Goal: Find specific page/section

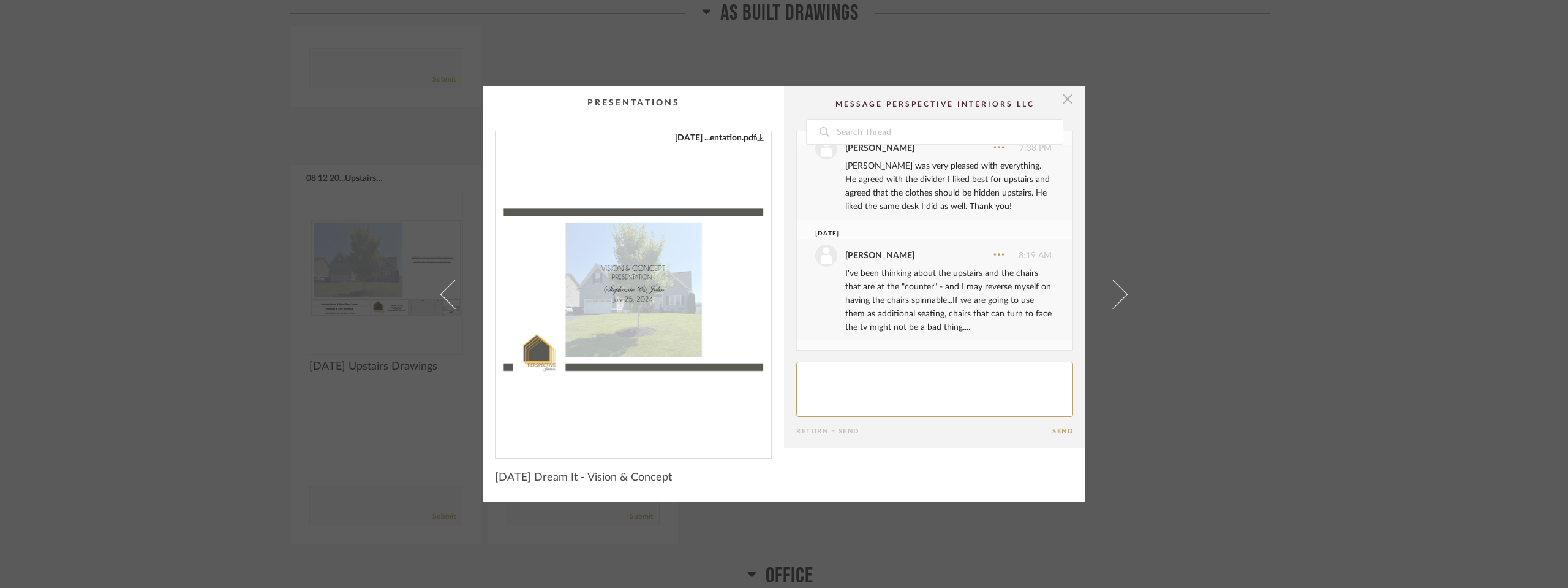
click at [1062, 102] on span "button" at bounding box center [1067, 98] width 24 height 24
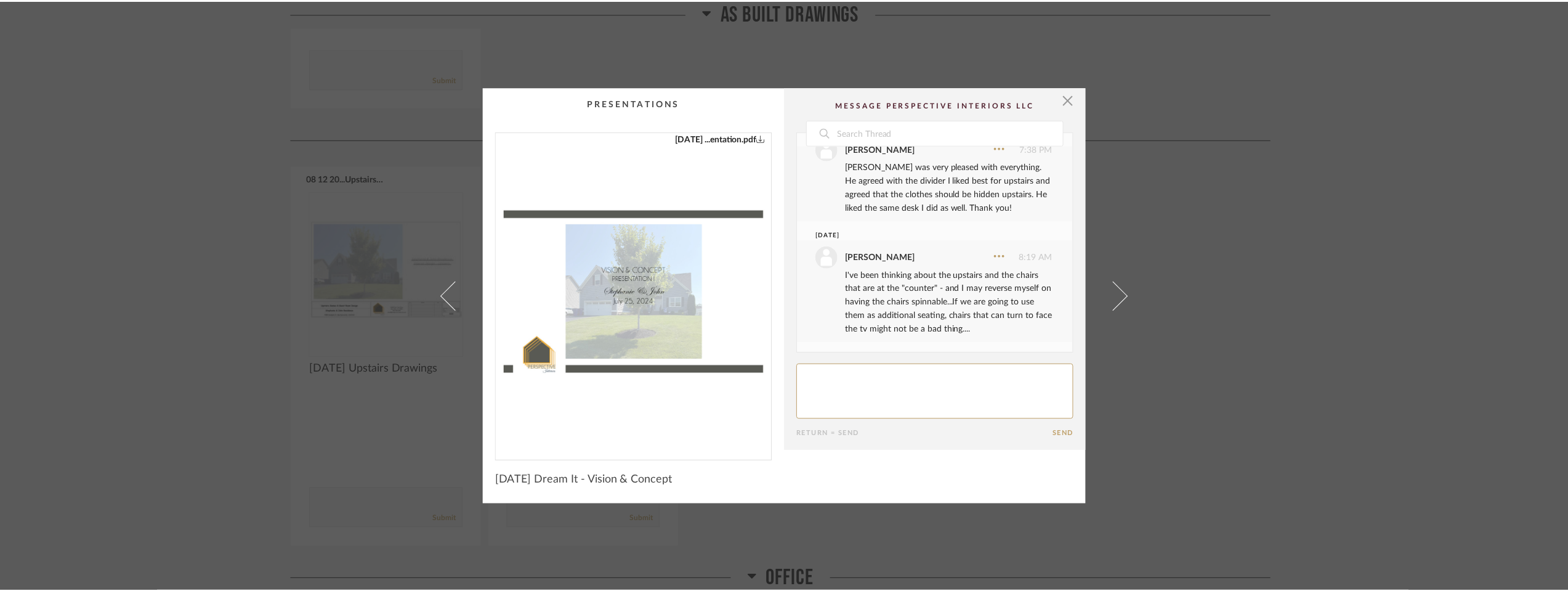
scroll to position [1848, 0]
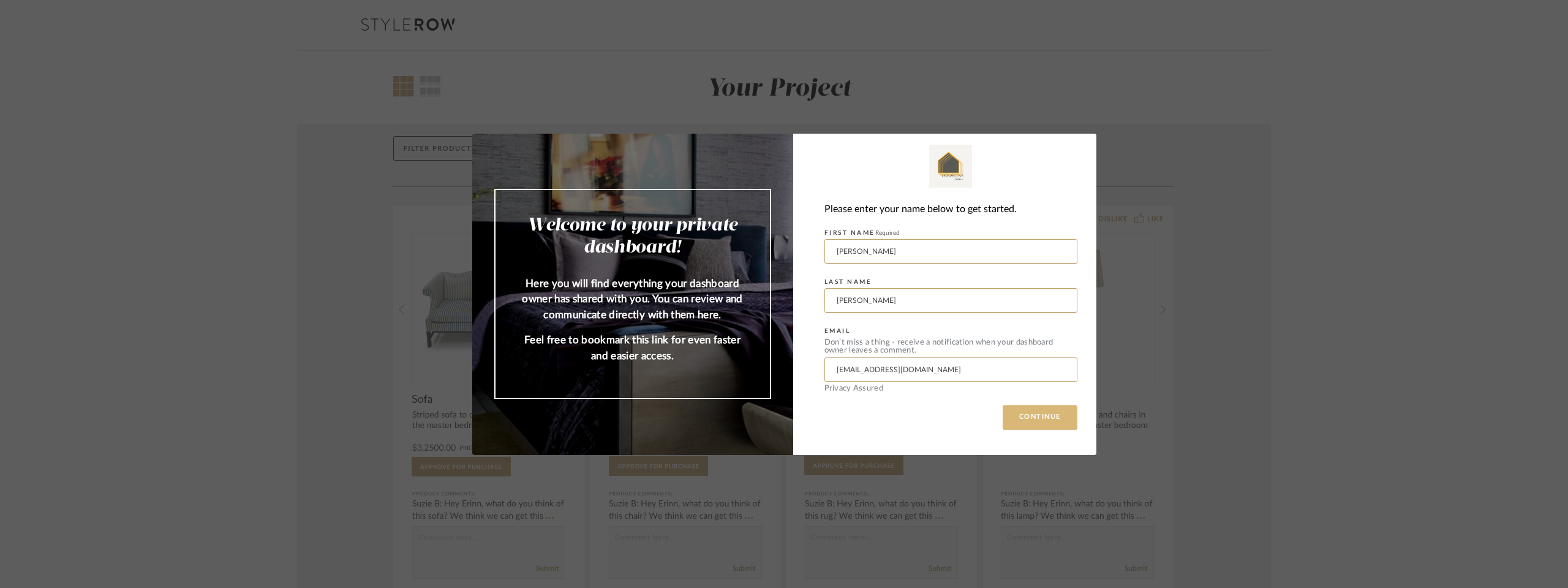
click at [1039, 417] on button "CONTINUE" at bounding box center [1039, 417] width 75 height 24
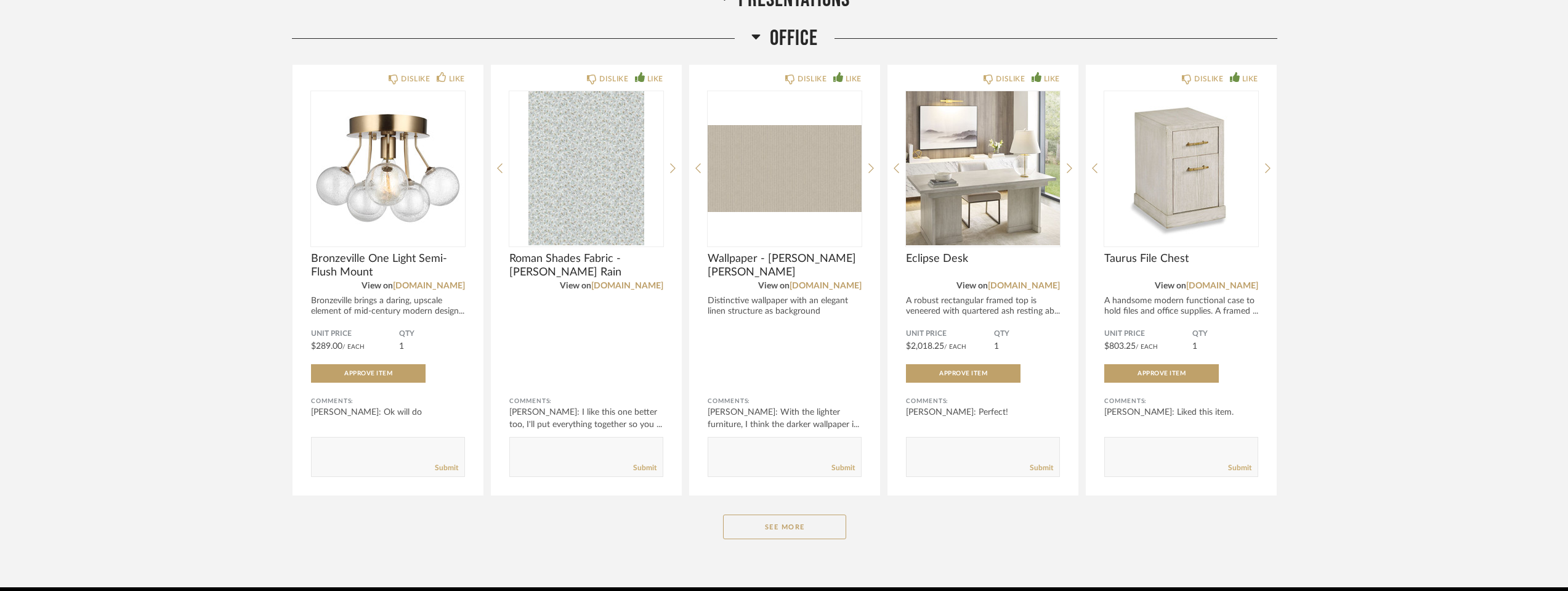
scroll to position [2402, 0]
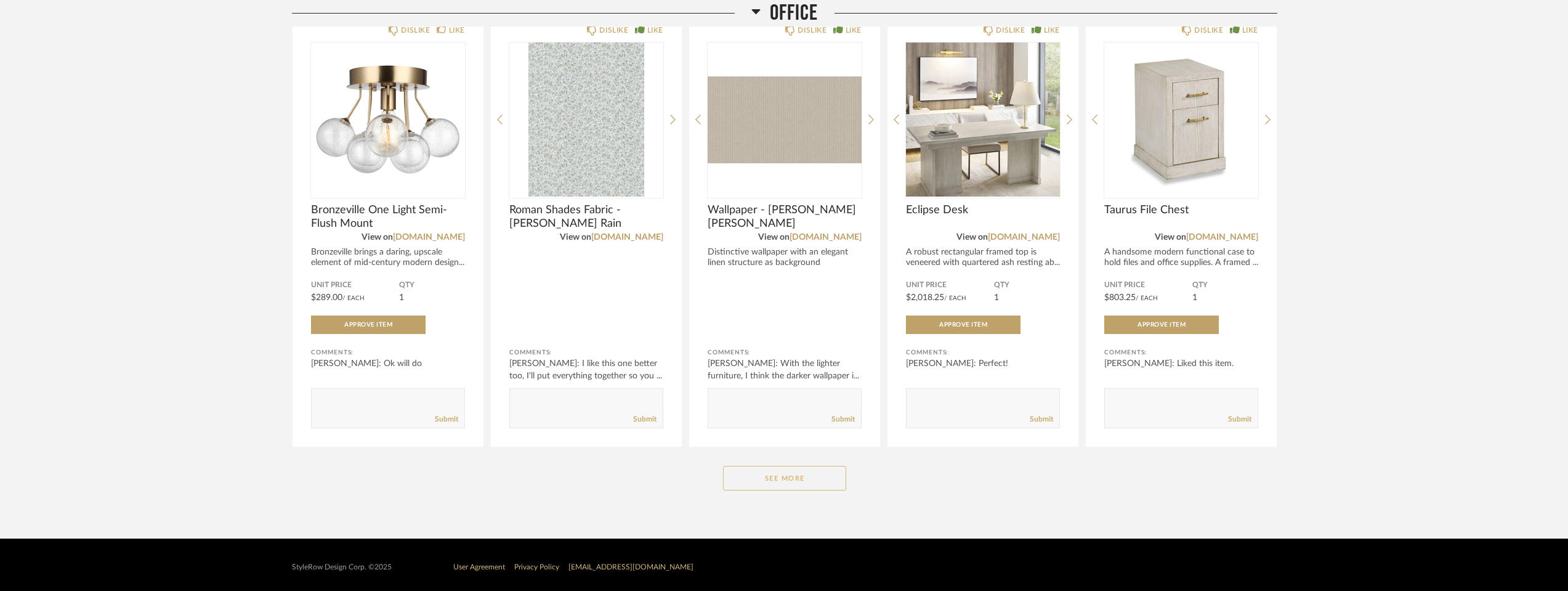
click at [801, 476] on button "See More" at bounding box center [785, 478] width 123 height 25
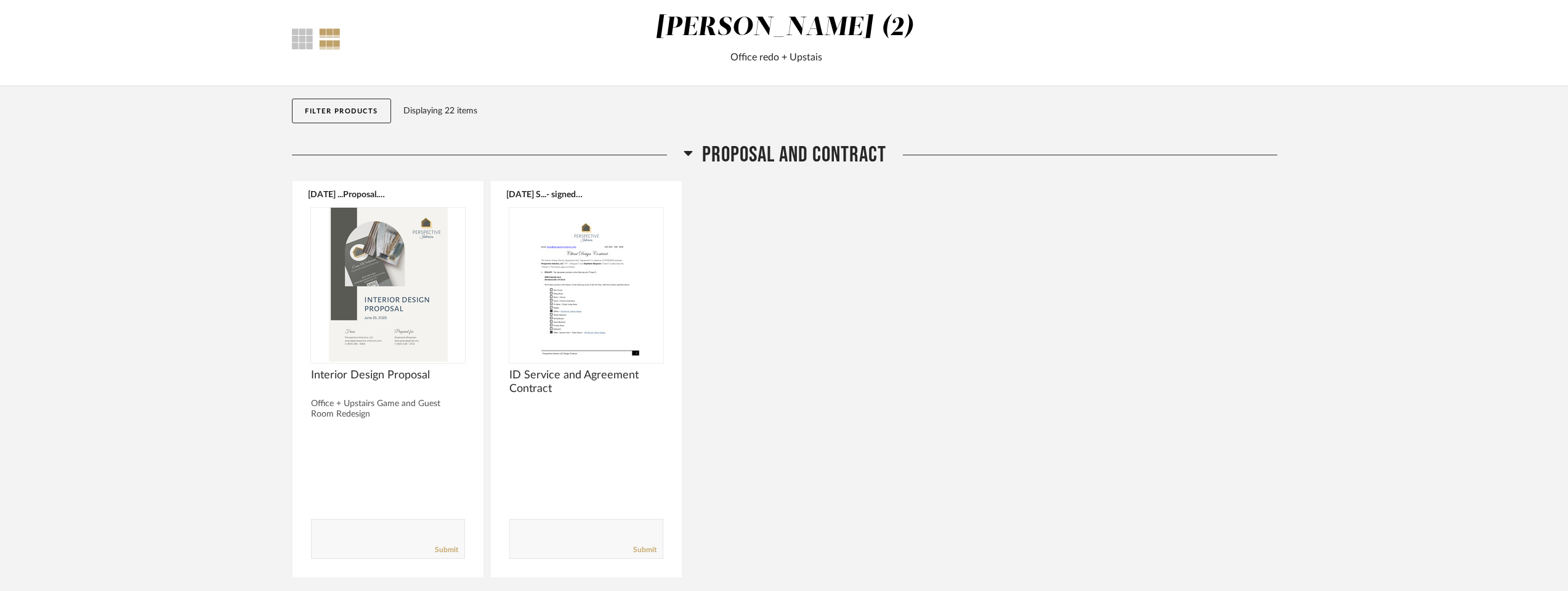
scroll to position [0, 0]
